Goal: Task Accomplishment & Management: Complete application form

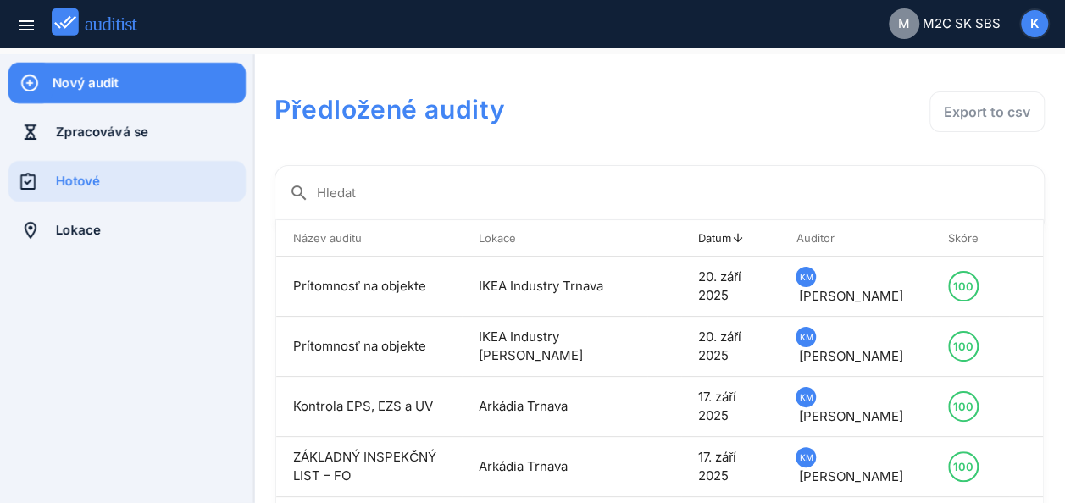
click at [119, 83] on div "Nový audit" at bounding box center [149, 83] width 193 height 19
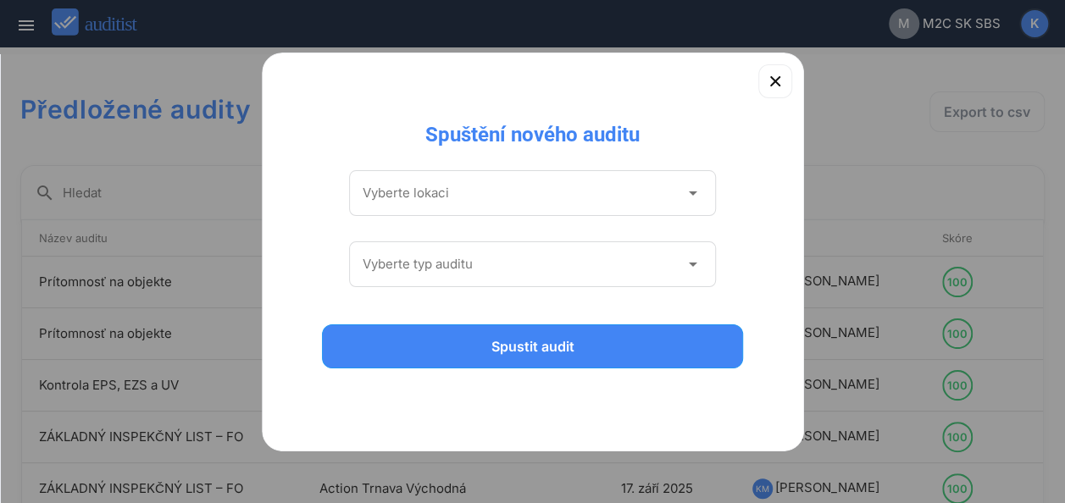
click at [691, 197] on icon "arrow_drop_down" at bounding box center [692, 193] width 20 height 20
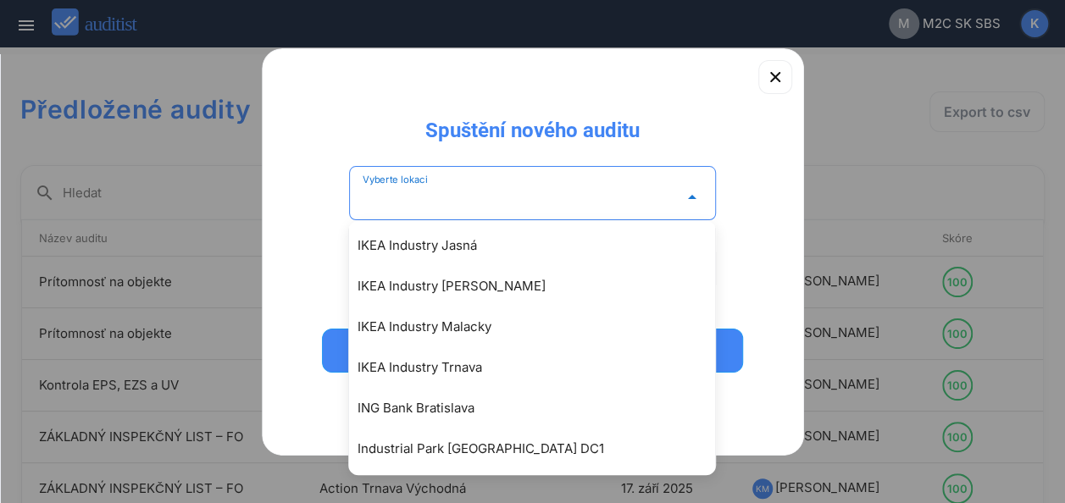
scroll to position [1726, 0]
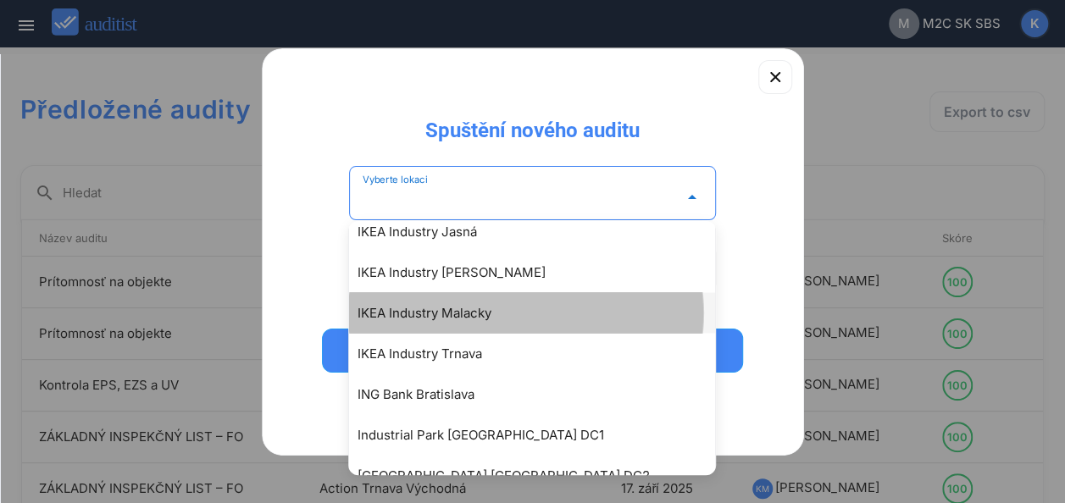
click at [486, 311] on div "IKEA Industry Malacky" at bounding box center [541, 312] width 366 height 20
type input "**********"
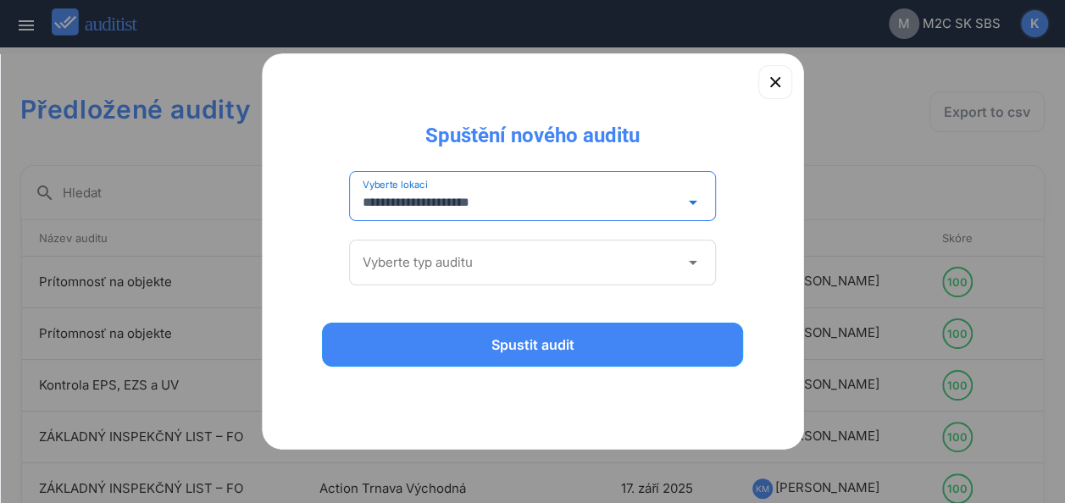
click at [693, 264] on icon "arrow_drop_down" at bounding box center [692, 263] width 20 height 20
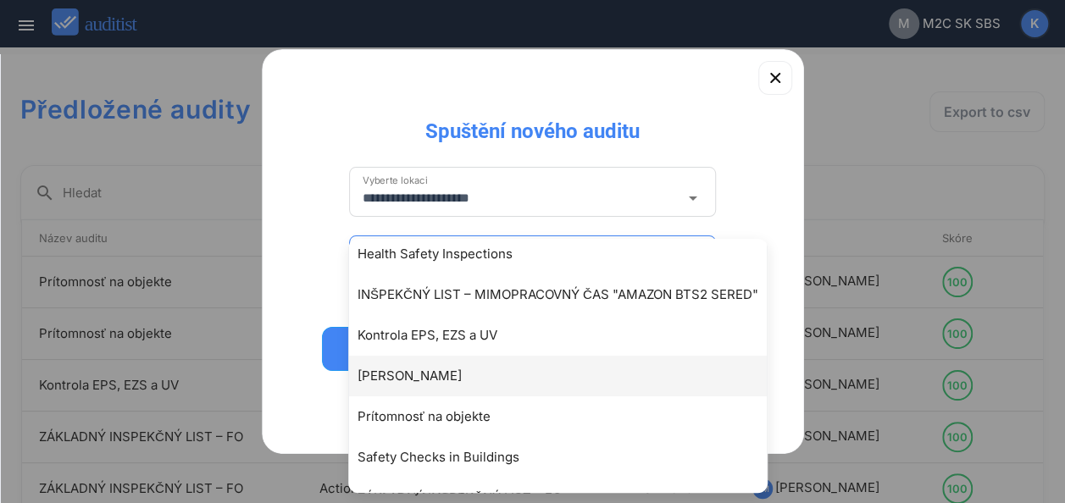
scroll to position [167, 0]
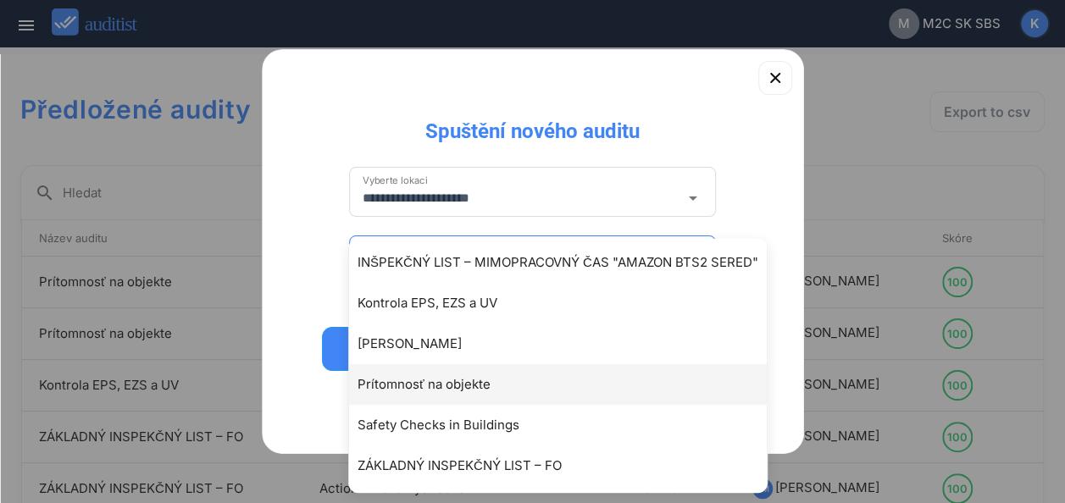
click at [436, 384] on div "Prítomnosť na objekte" at bounding box center [567, 385] width 418 height 20
type input "**********"
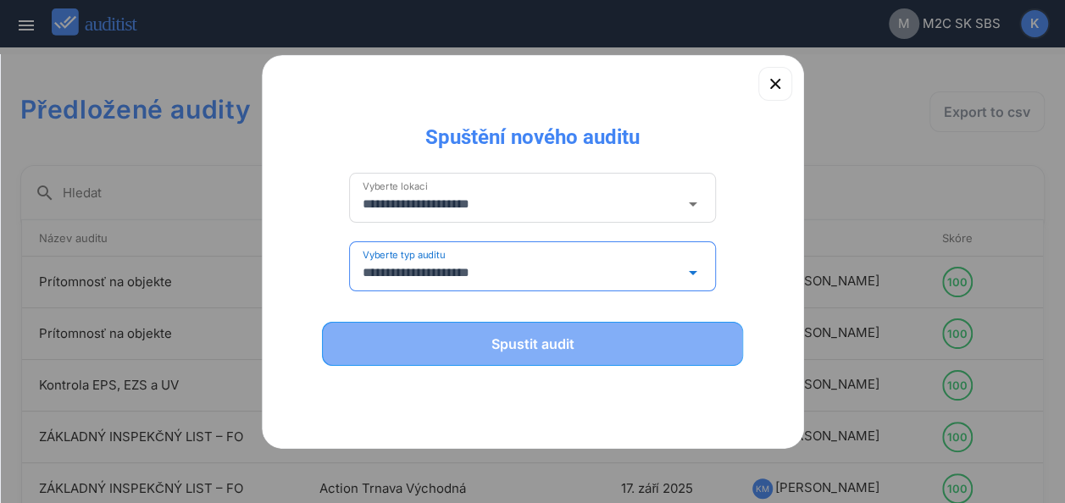
click at [567, 338] on div "Spustit audit" at bounding box center [533, 344] width 378 height 20
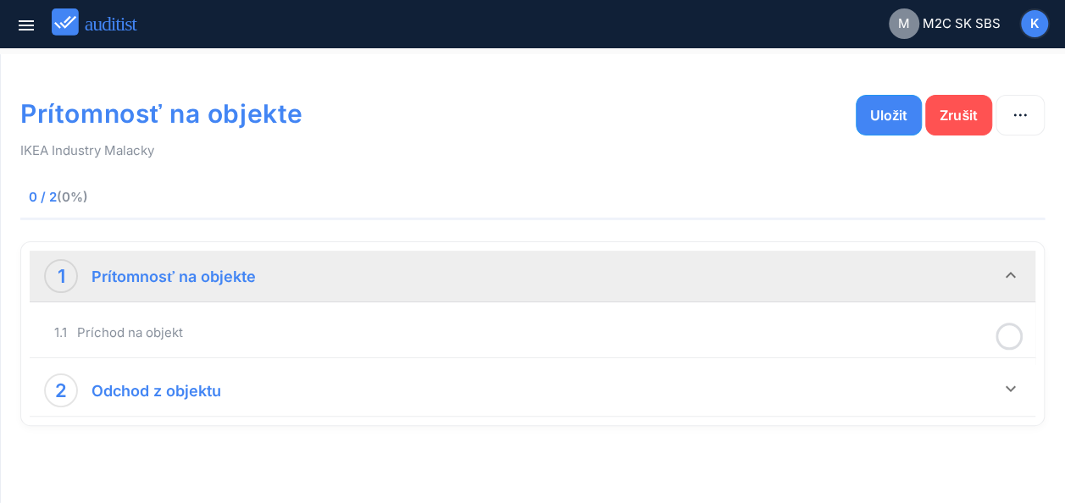
click at [811, 279] on div "1 Prítomnosť na objekte" at bounding box center [522, 276] width 957 height 34
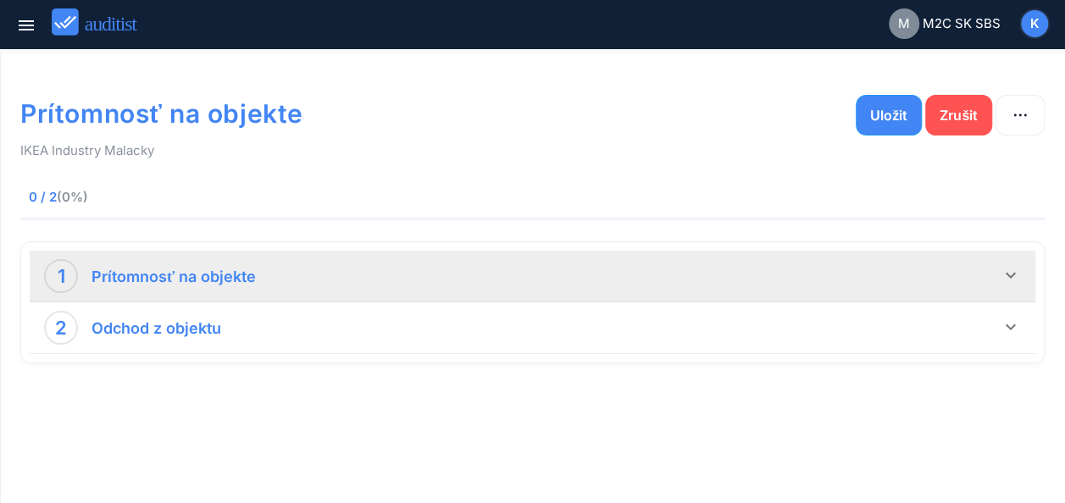
click at [811, 279] on div "1 Prítomnosť na objekte" at bounding box center [522, 276] width 957 height 34
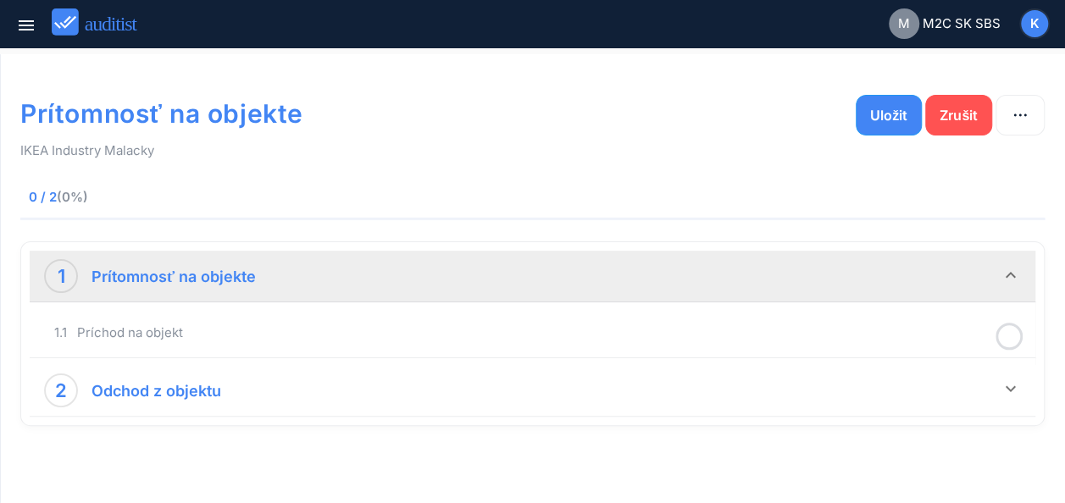
click at [778, 350] on div "1.1 Príchod na objekt" at bounding box center [532, 334] width 997 height 40
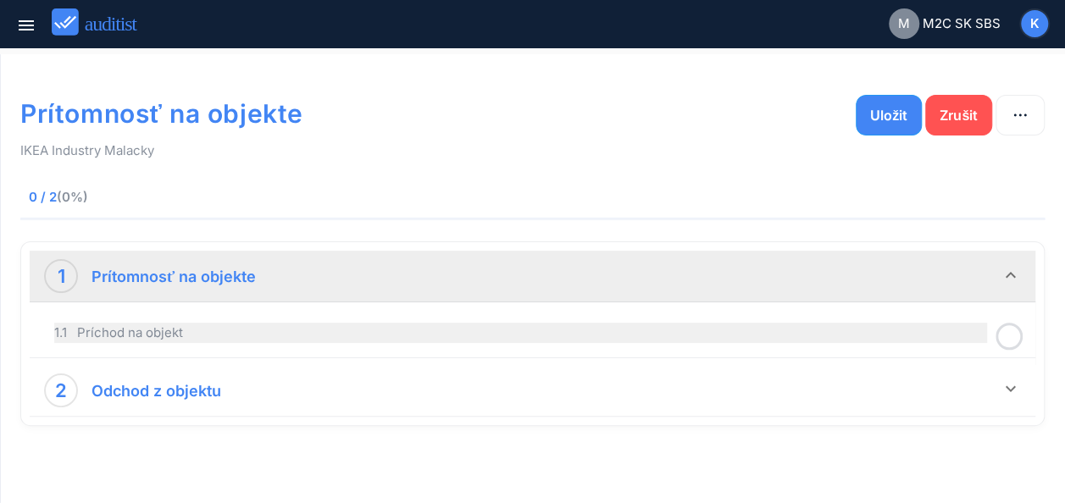
click at [783, 332] on div "1.1 Príchod na objekt" at bounding box center [520, 333] width 933 height 20
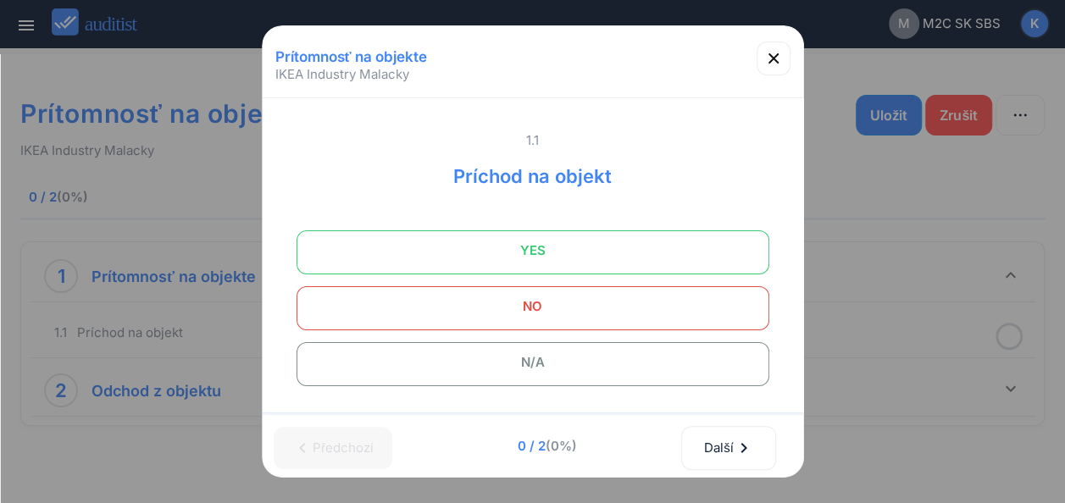
click at [554, 254] on span "YES" at bounding box center [533, 251] width 430 height 34
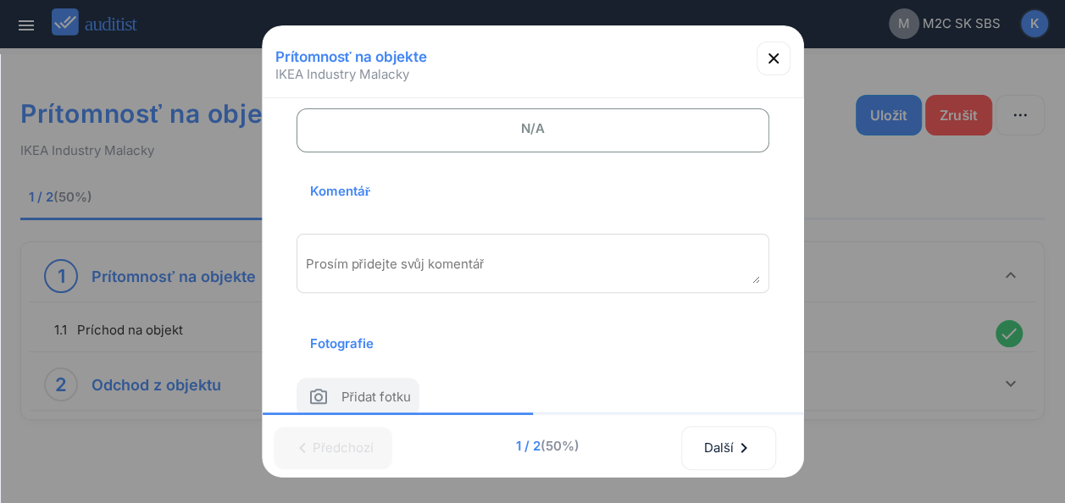
scroll to position [281, 0]
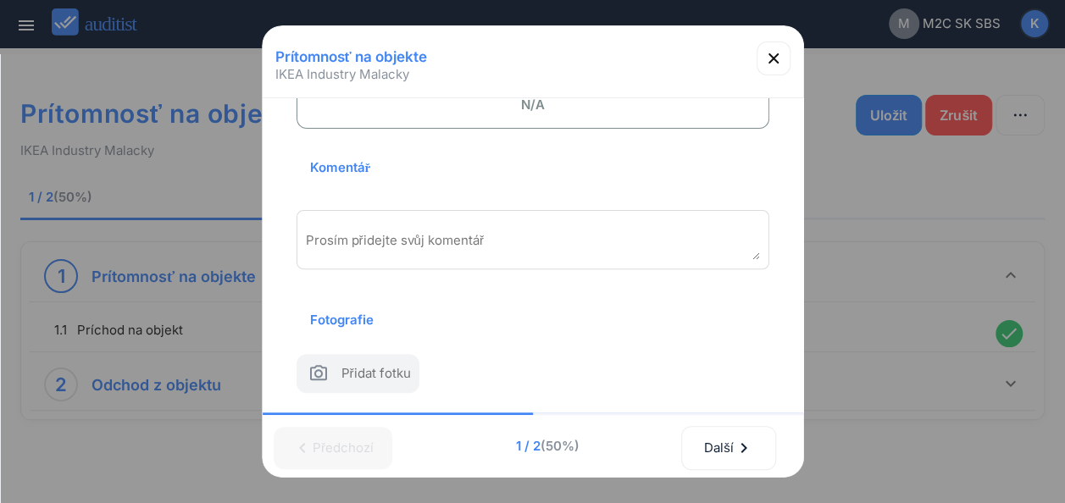
click at [356, 364] on span "Přidat fotku" at bounding box center [375, 376] width 69 height 25
click at [21, 434] on input "file" at bounding box center [20, 434] width 1 height 1
type input "**********"
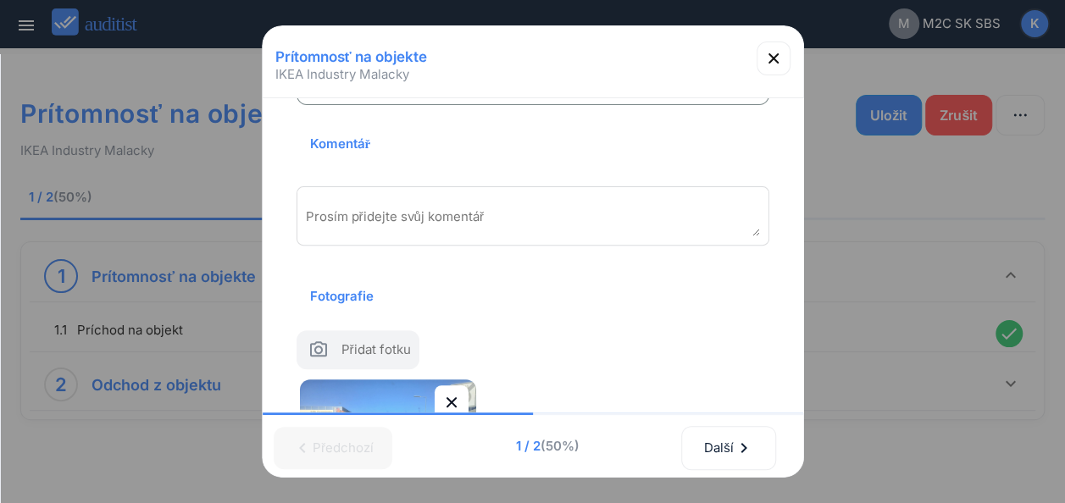
click at [355, 346] on span "Přidat fotku" at bounding box center [375, 353] width 69 height 25
click at [21, 434] on input "file" at bounding box center [20, 434] width 1 height 1
type input "**********"
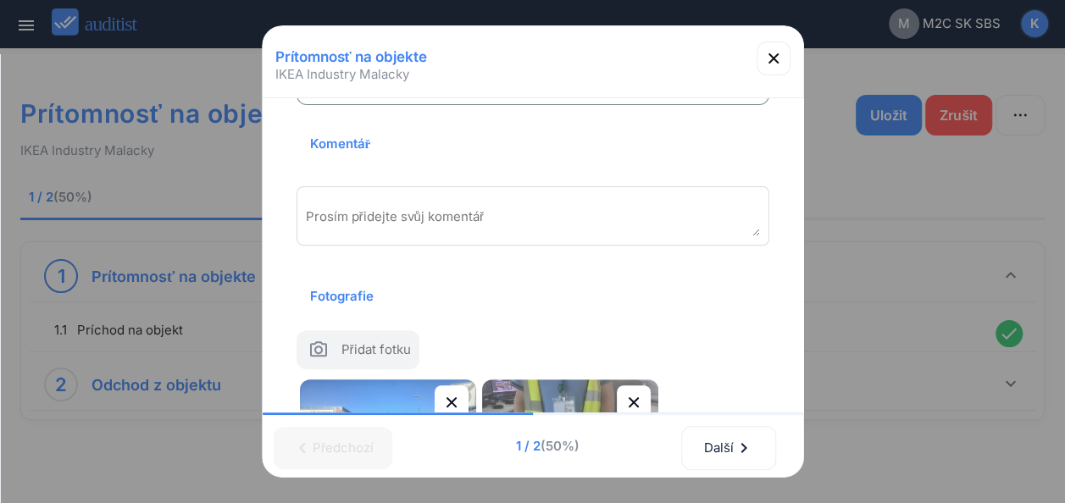
click at [360, 347] on span "Přidat fotku" at bounding box center [375, 353] width 69 height 25
click at [21, 434] on input "file" at bounding box center [20, 434] width 1 height 1
type input "**********"
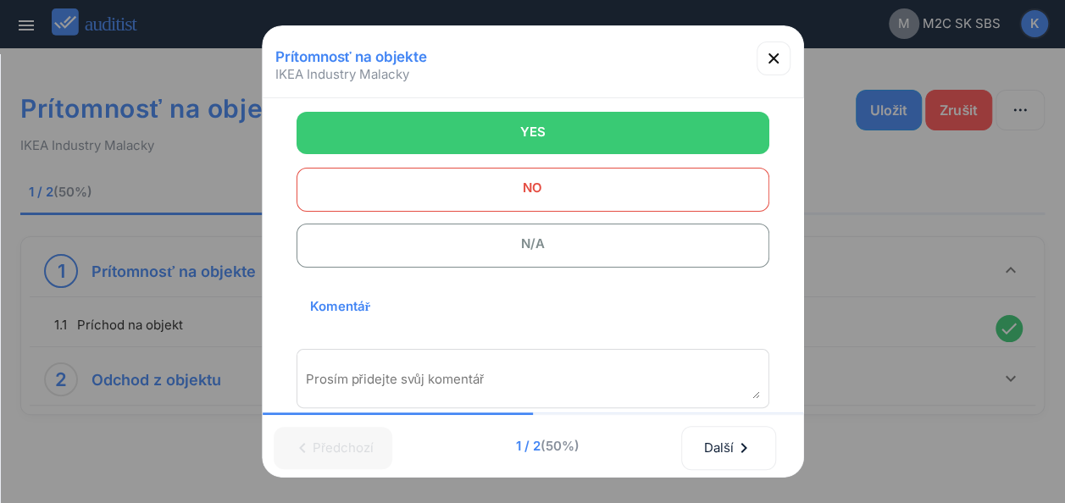
scroll to position [143, 0]
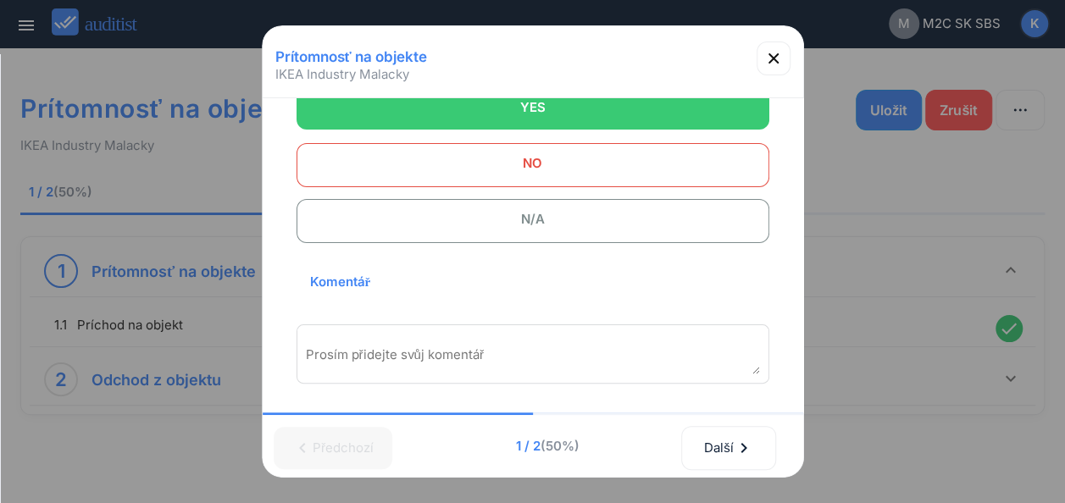
click at [322, 337] on div "Prosím přidejte svůj komentář" at bounding box center [533, 354] width 473 height 59
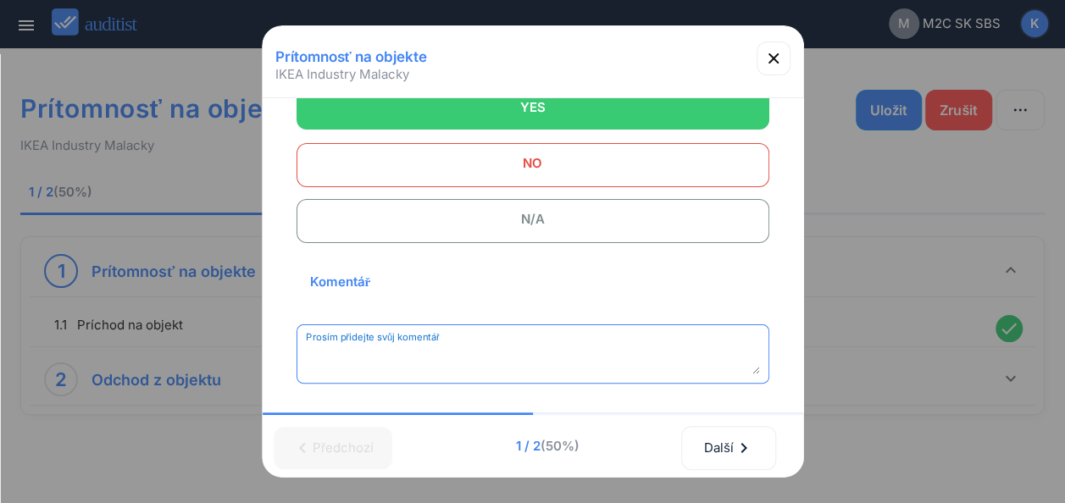
paste textarea "**********"
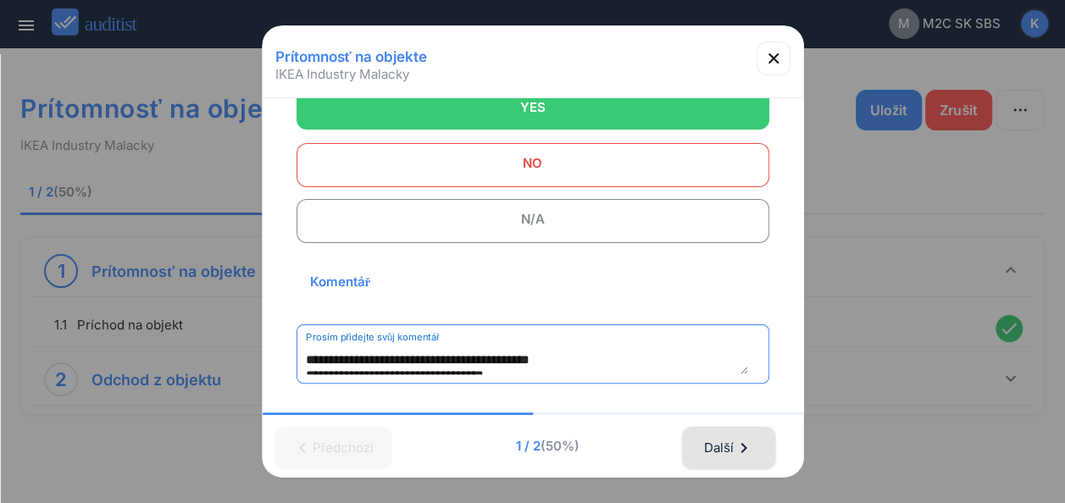
type textarea "**********"
click at [753, 438] on icon "chevron_right" at bounding box center [743, 448] width 20 height 20
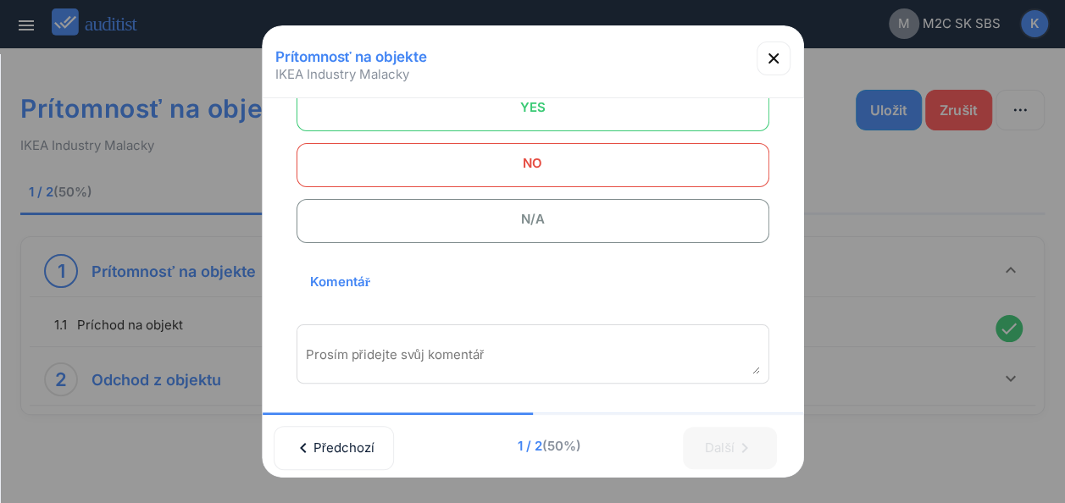
click at [484, 107] on span "YES" at bounding box center [533, 108] width 430 height 34
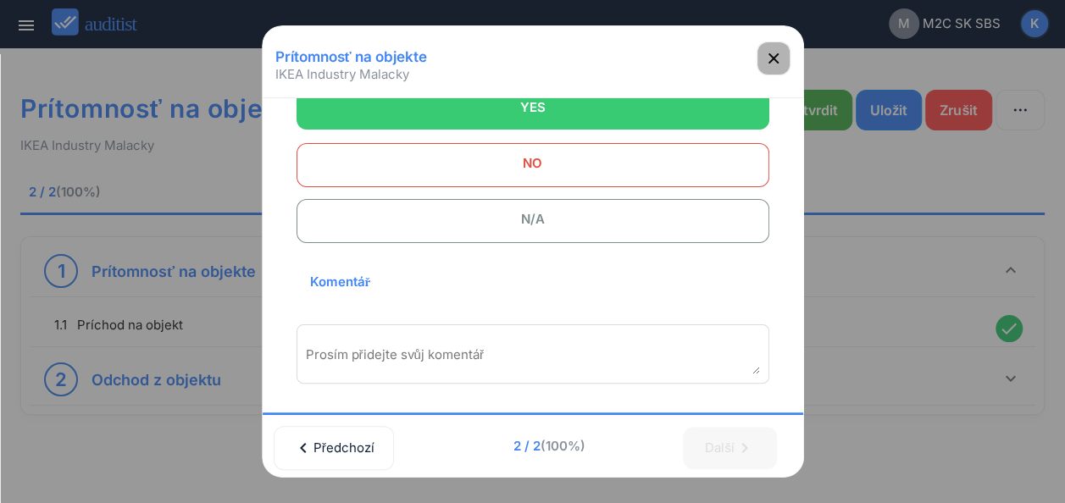
click at [778, 61] on icon "button" at bounding box center [774, 58] width 10 height 10
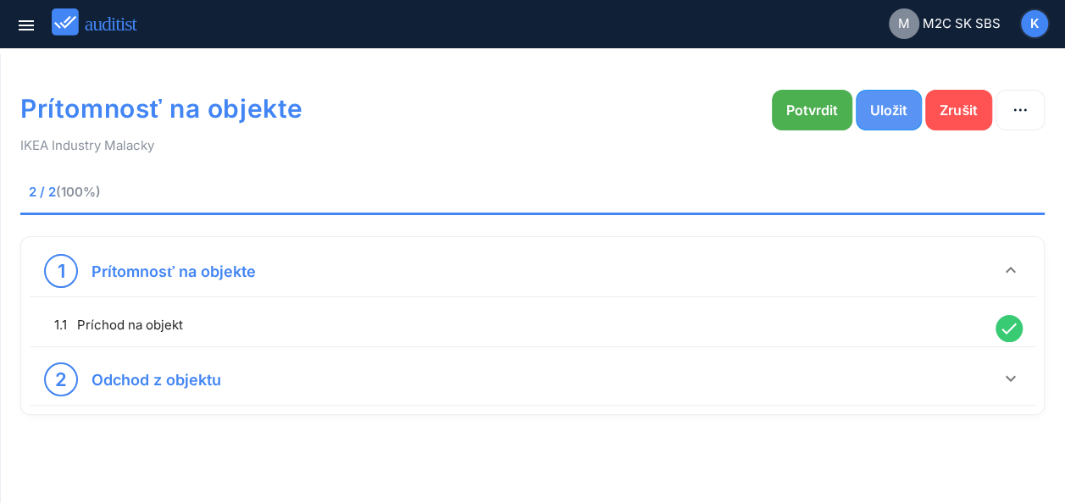
click at [891, 110] on div "Uložit" at bounding box center [888, 110] width 37 height 20
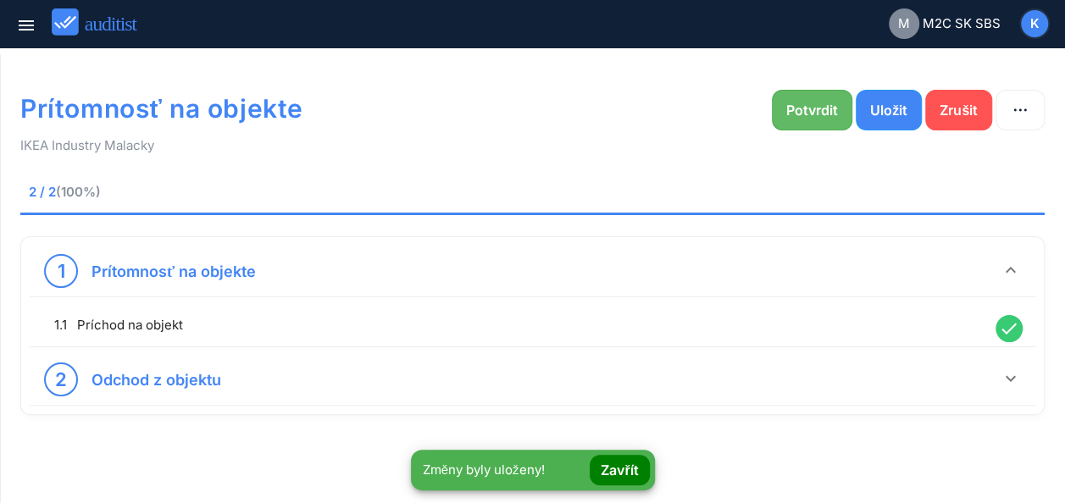
click at [812, 102] on div "Potvrdit" at bounding box center [812, 110] width 52 height 20
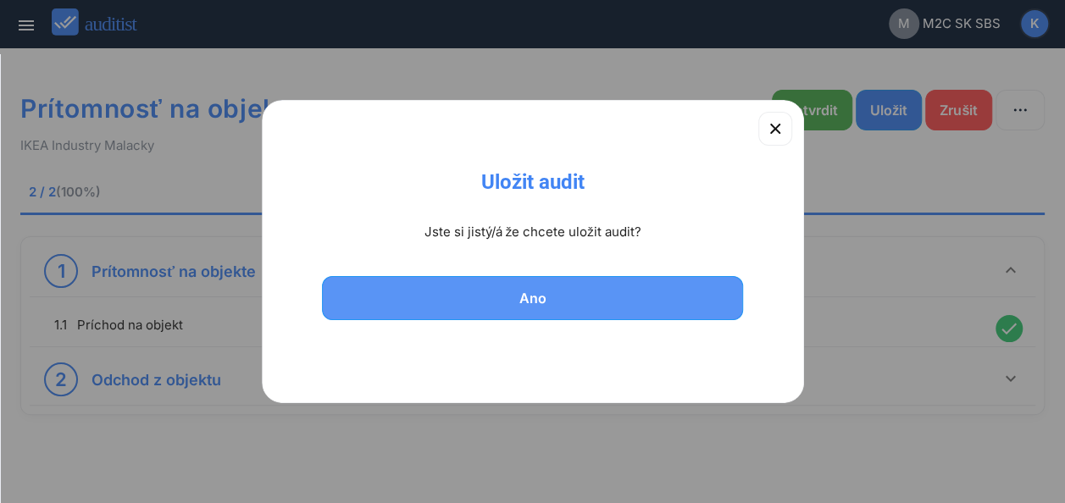
click at [536, 303] on div "Ano" at bounding box center [533, 298] width 378 height 20
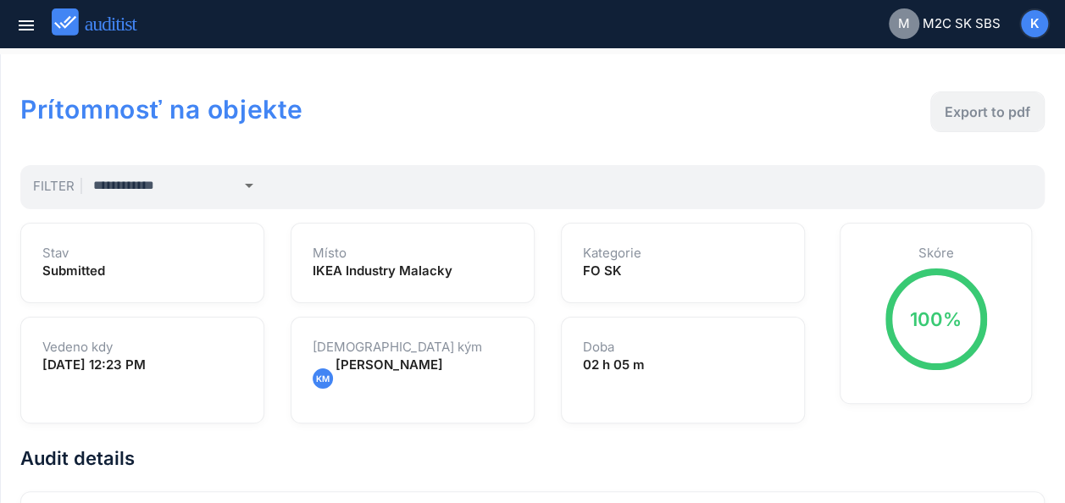
click at [974, 108] on div "Export to pdf" at bounding box center [988, 112] width 86 height 20
